Goal: Information Seeking & Learning: Learn about a topic

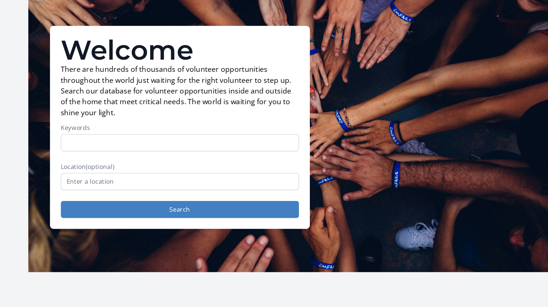
scroll to position [14, 0]
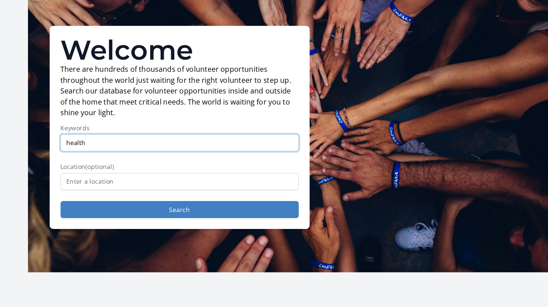
type input "health"
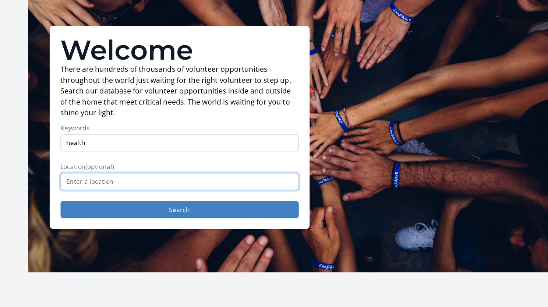
click at [110, 169] on input "text" at bounding box center [174, 172] width 194 height 14
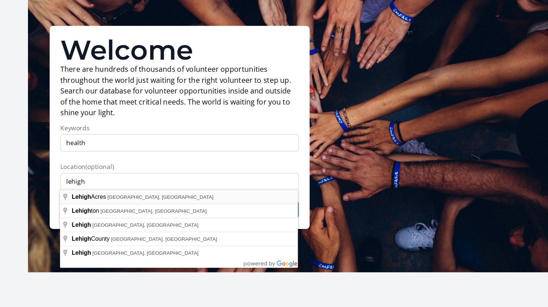
type input "Lehigh Acres, FL, USA"
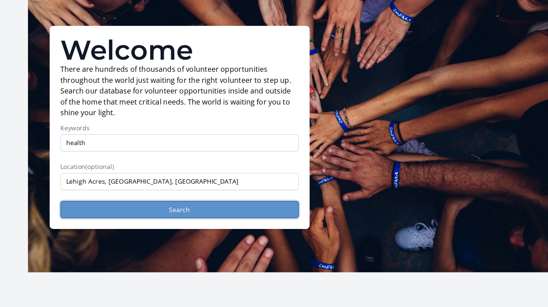
click at [121, 192] on button "Search" at bounding box center [174, 195] width 194 height 14
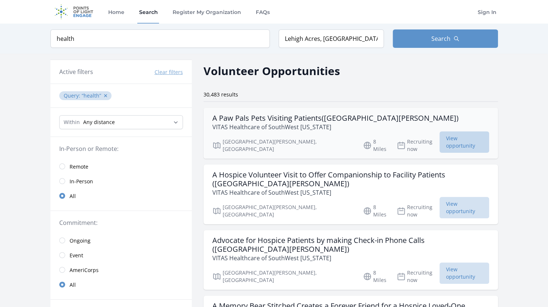
click at [456, 137] on span "View opportunity" at bounding box center [464, 141] width 49 height 21
